Goal: Task Accomplishment & Management: Use online tool/utility

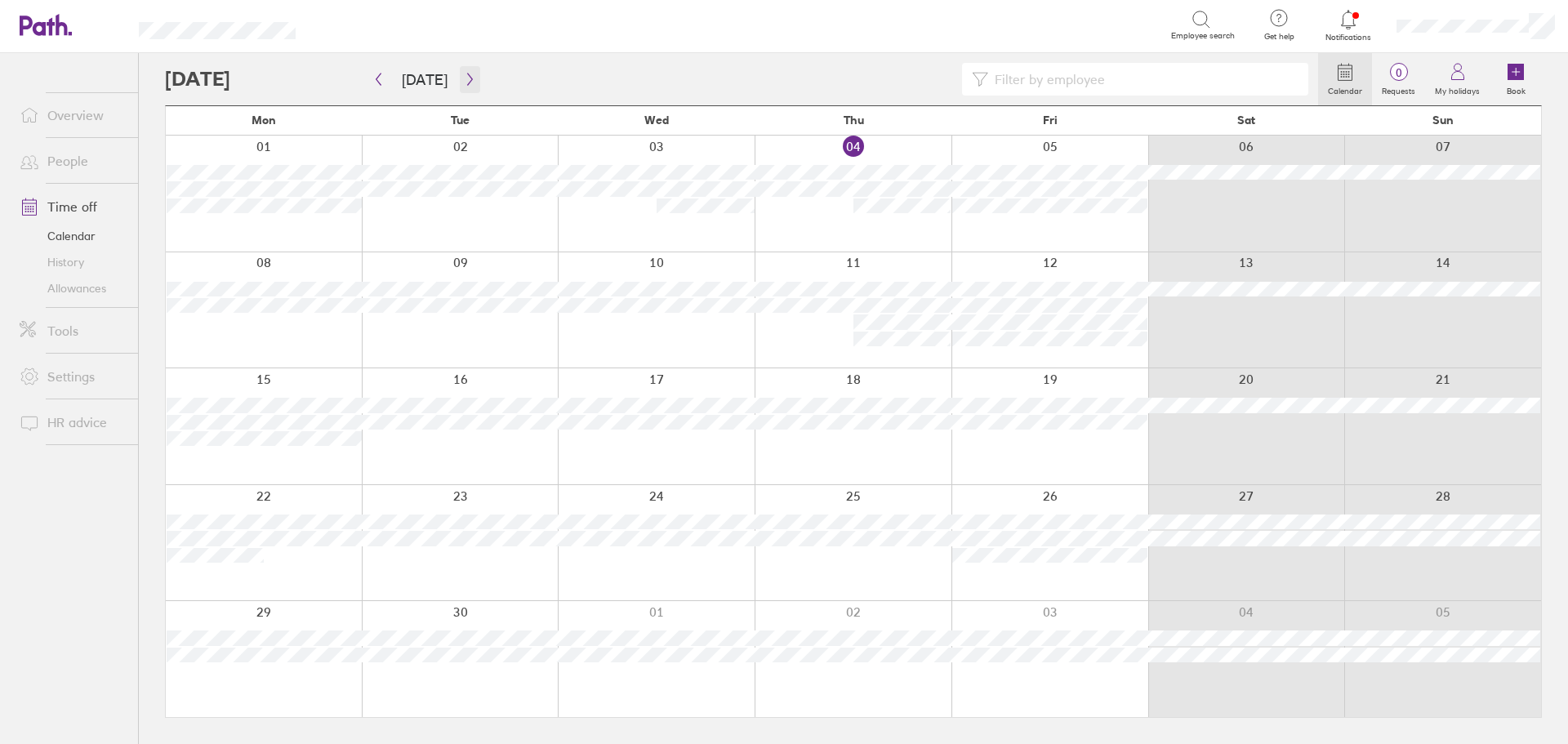
click at [466, 73] on icon "button" at bounding box center [470, 78] width 12 height 13
click at [372, 79] on button "button" at bounding box center [378, 79] width 20 height 27
click at [464, 82] on icon "button" at bounding box center [470, 78] width 12 height 13
click at [464, 81] on icon "button" at bounding box center [470, 78] width 12 height 13
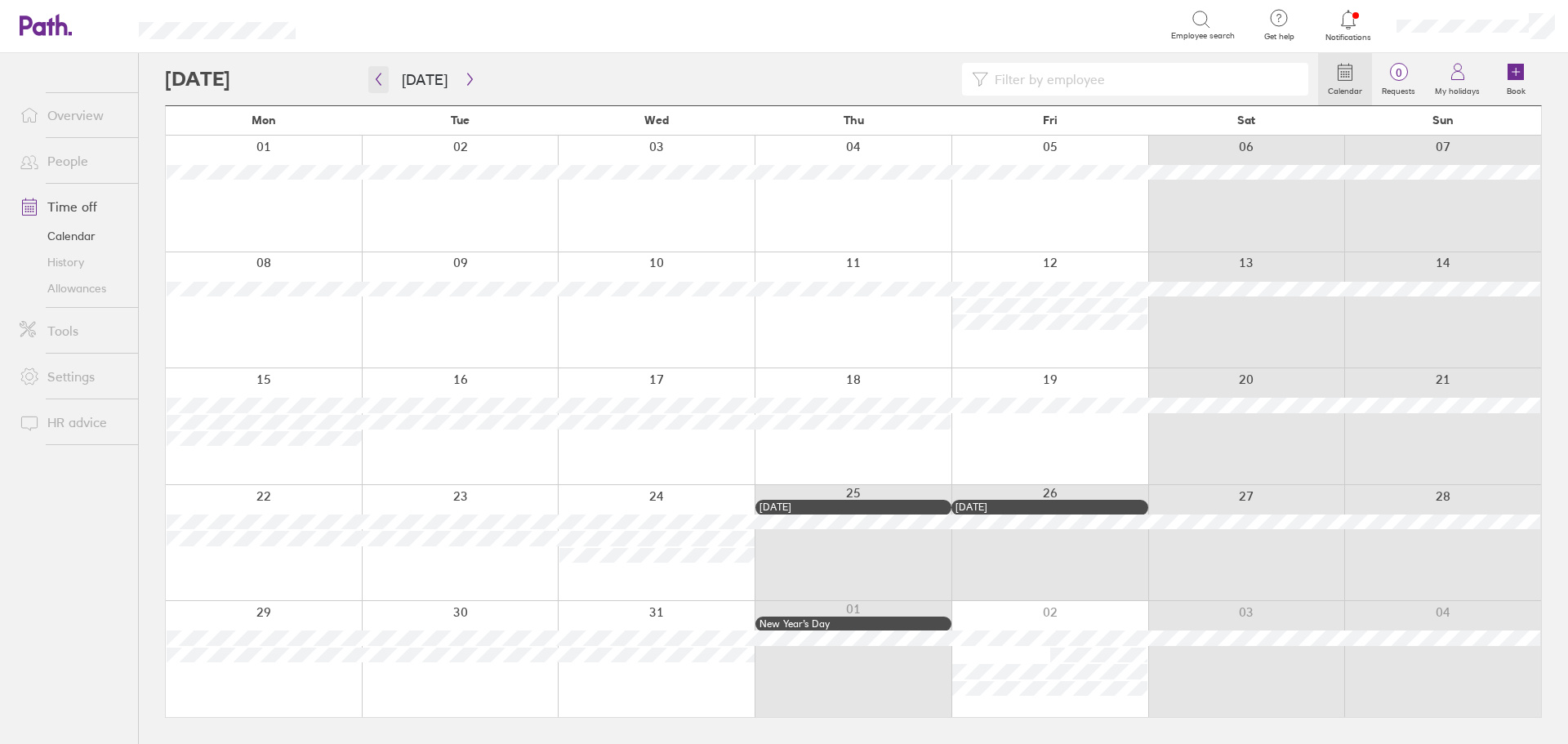
click at [384, 87] on button "button" at bounding box center [378, 79] width 20 height 27
